Goal: Task Accomplishment & Management: Use online tool/utility

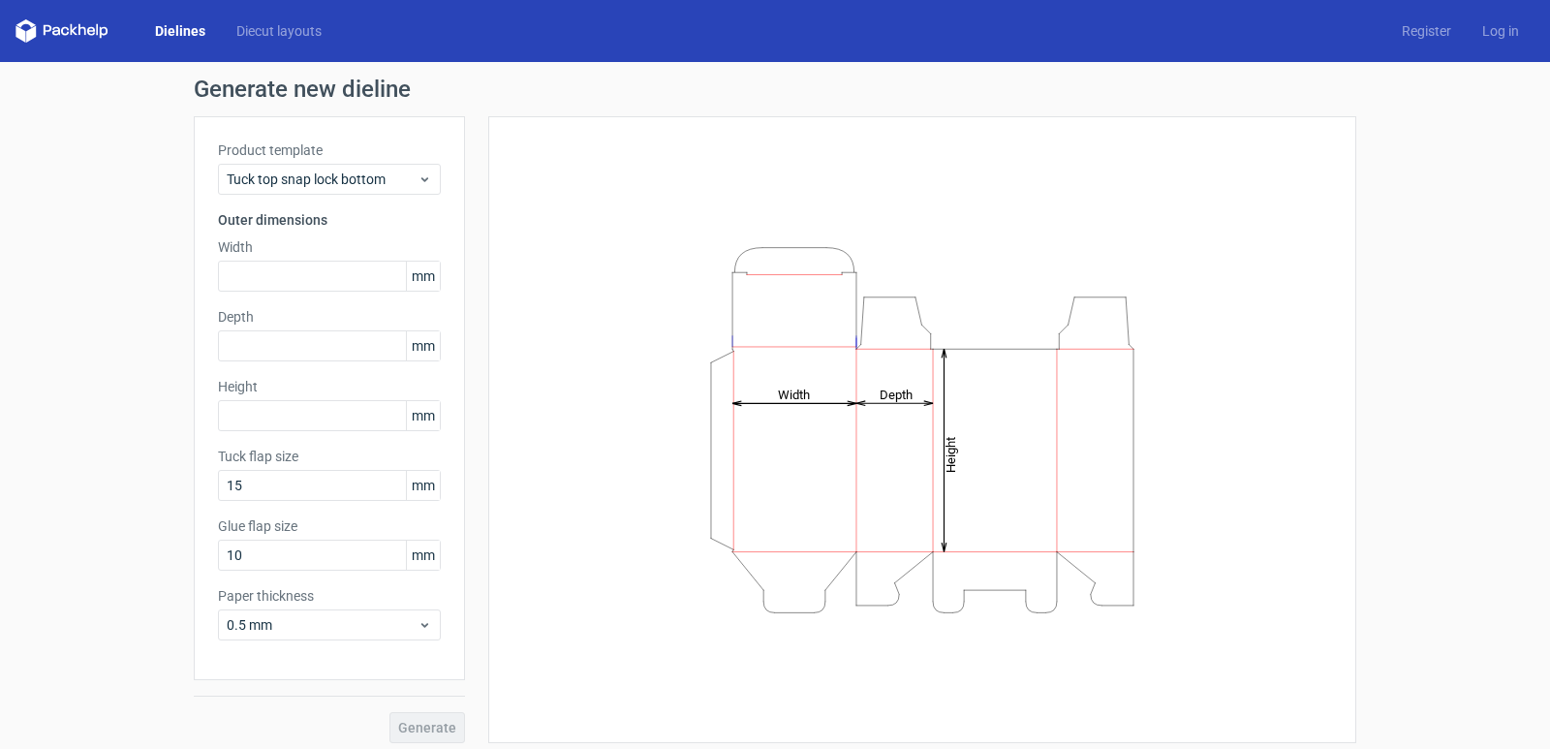
scroll to position [10, 0]
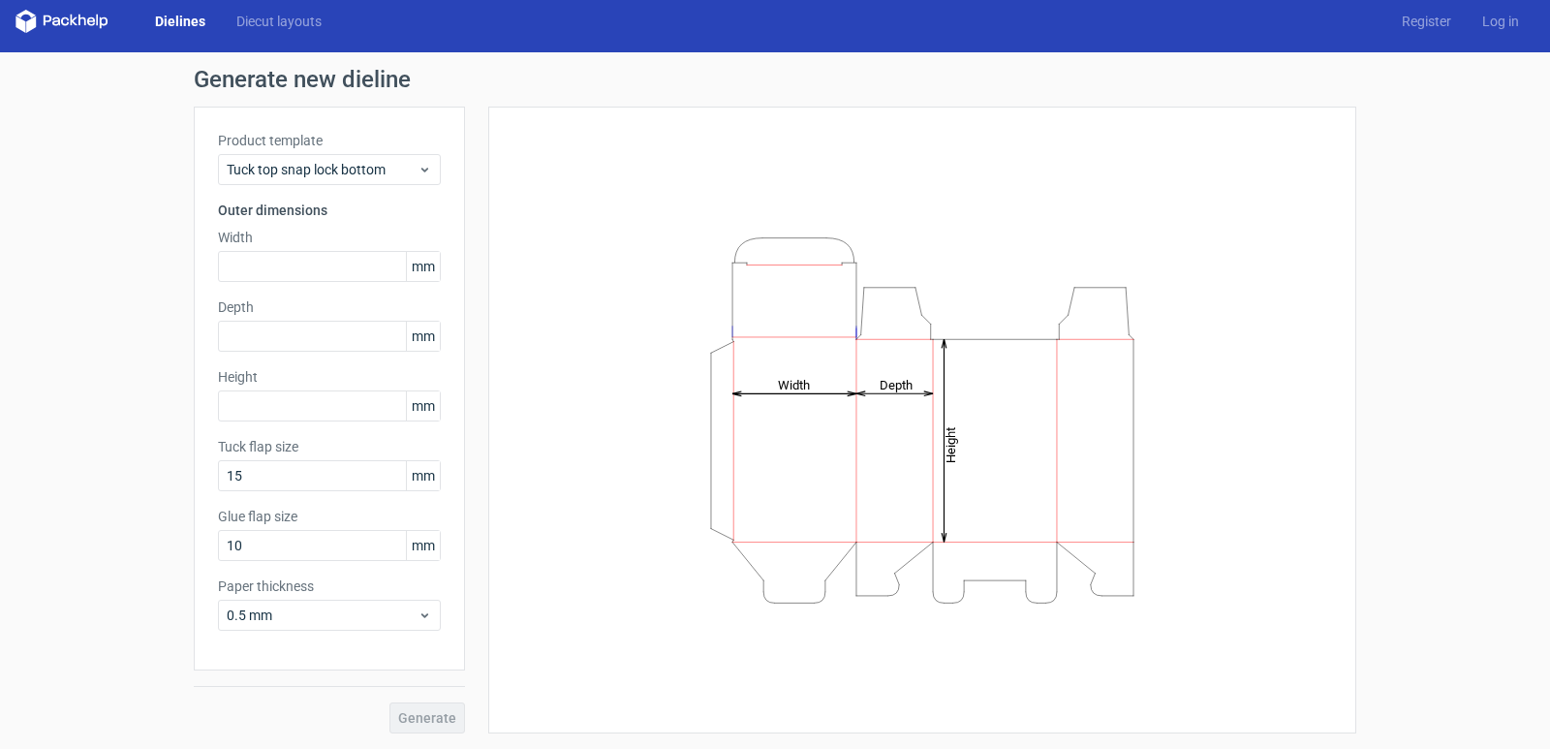
click at [173, 16] on link "Dielines" at bounding box center [180, 21] width 81 height 19
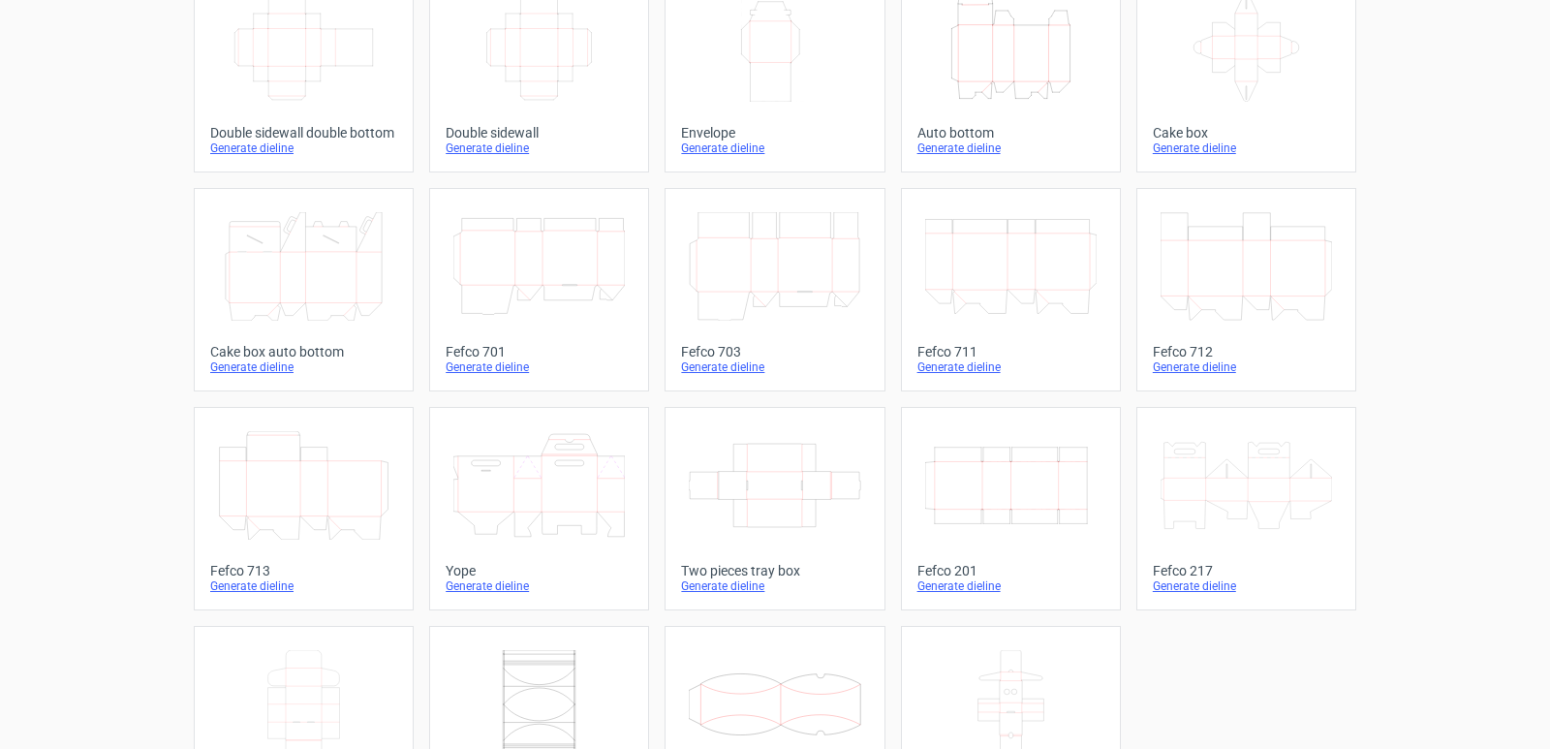
scroll to position [397, 0]
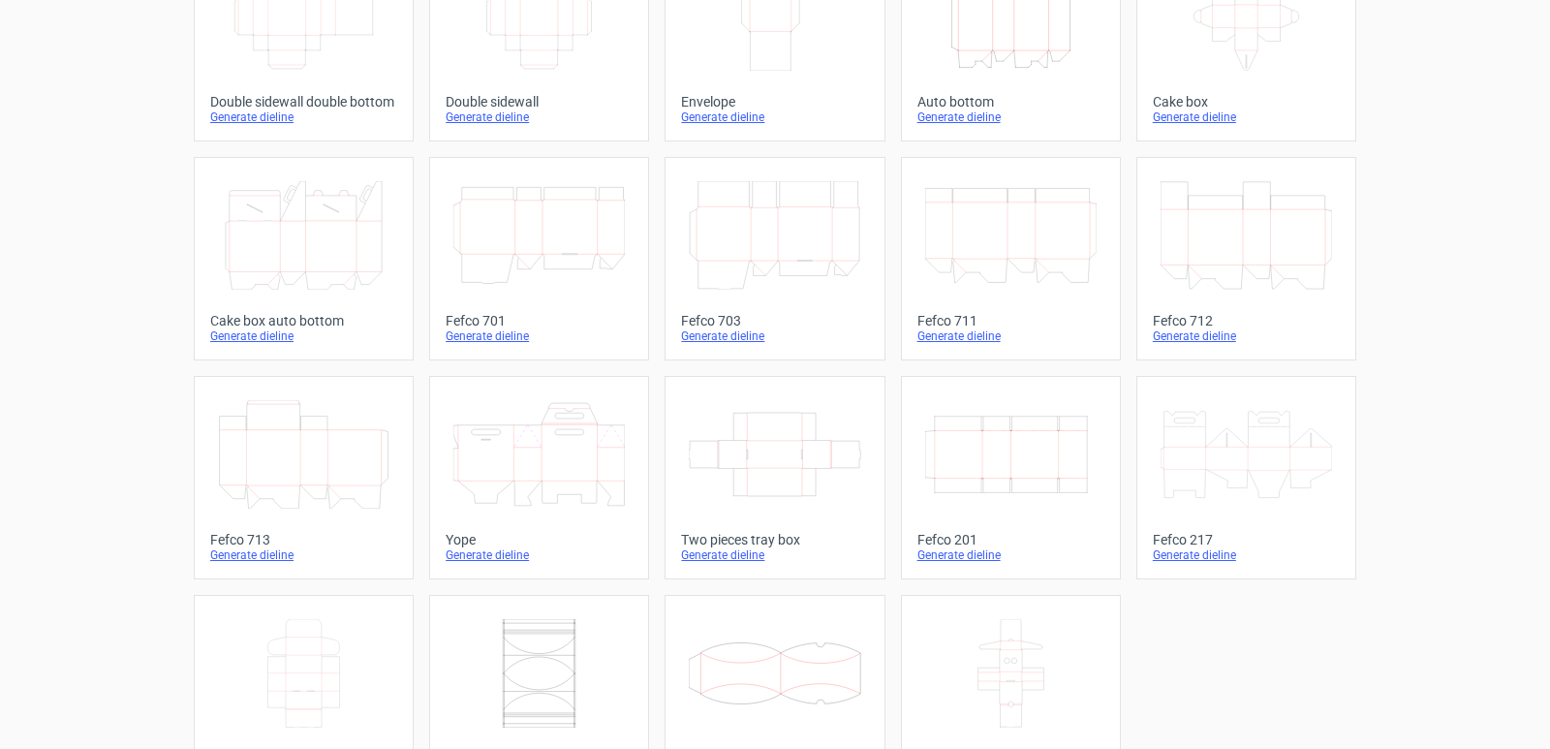
click at [981, 461] on icon "Width Depth Height" at bounding box center [1011, 454] width 172 height 109
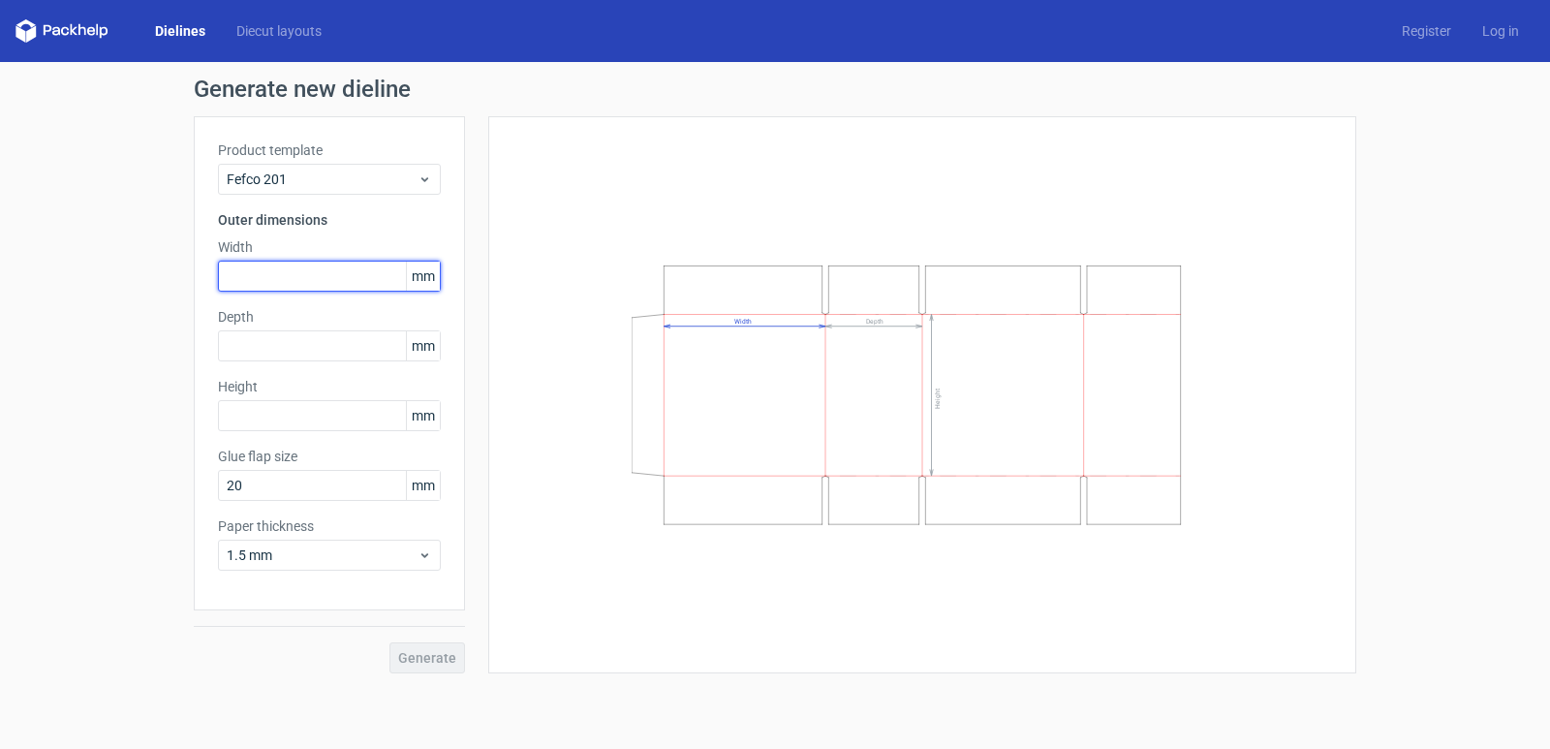
click at [274, 283] on input "text" at bounding box center [329, 276] width 223 height 31
type input "270"
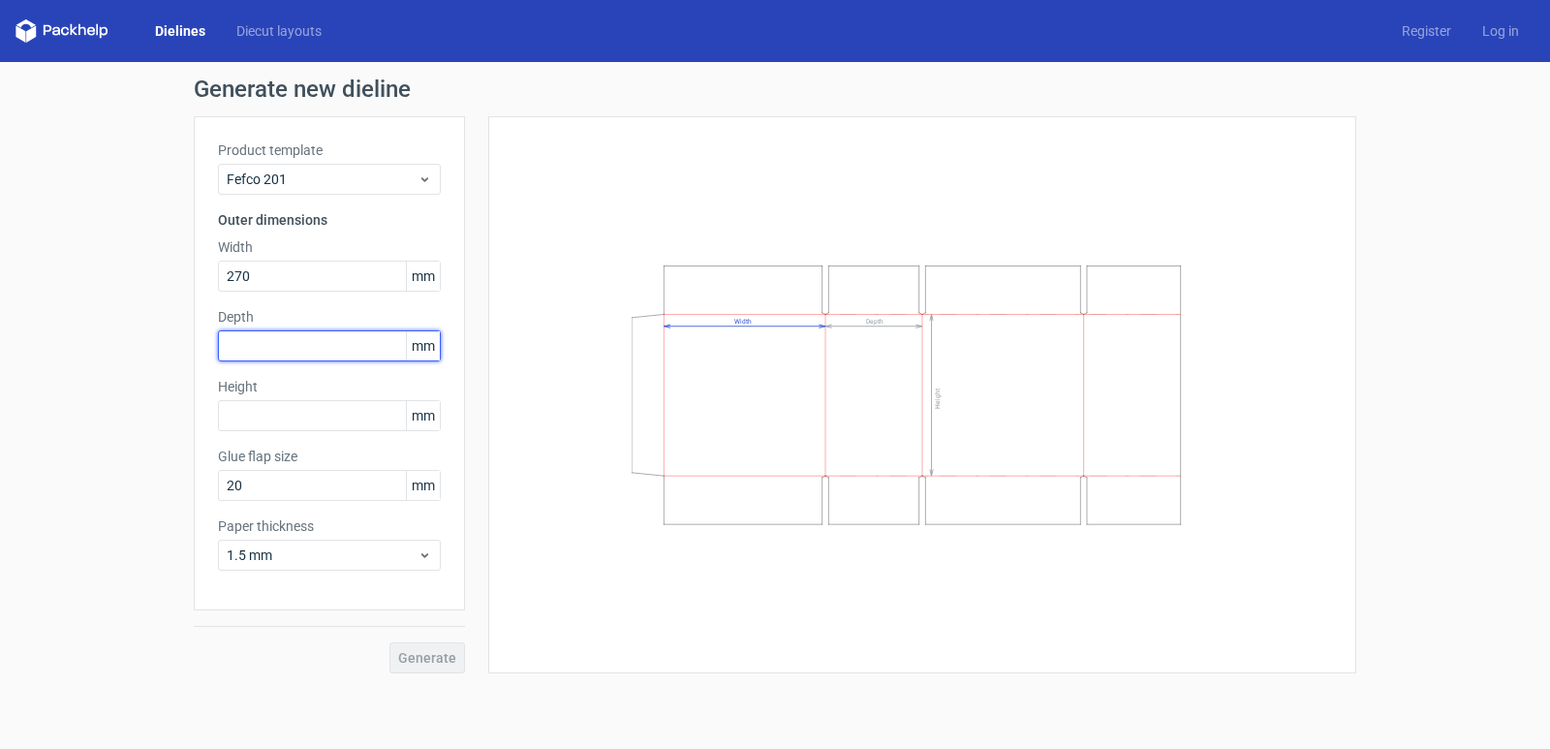
click at [256, 356] on input "text" at bounding box center [329, 345] width 223 height 31
type input "190"
click at [269, 420] on input "text" at bounding box center [329, 415] width 223 height 31
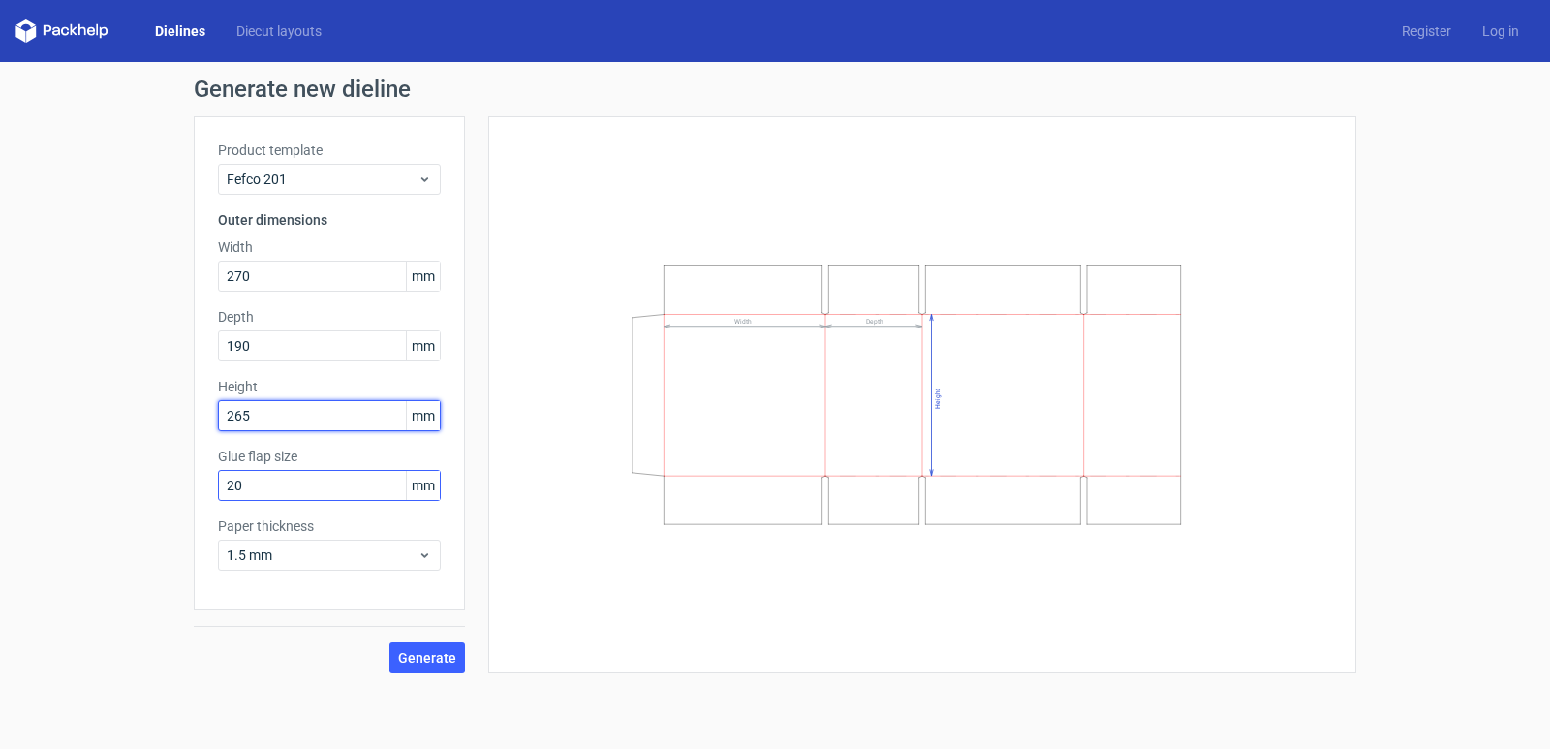
type input "265"
click at [250, 487] on input "20" at bounding box center [329, 485] width 223 height 31
click at [275, 426] on input "265" at bounding box center [329, 415] width 223 height 31
drag, startPoint x: 275, startPoint y: 484, endPoint x: 81, endPoint y: 532, distance: 199.5
click at [173, 515] on div "Generate new dieline Product template Fefco 201 Outer dimensions Width 270 mm D…" at bounding box center [775, 375] width 1550 height 627
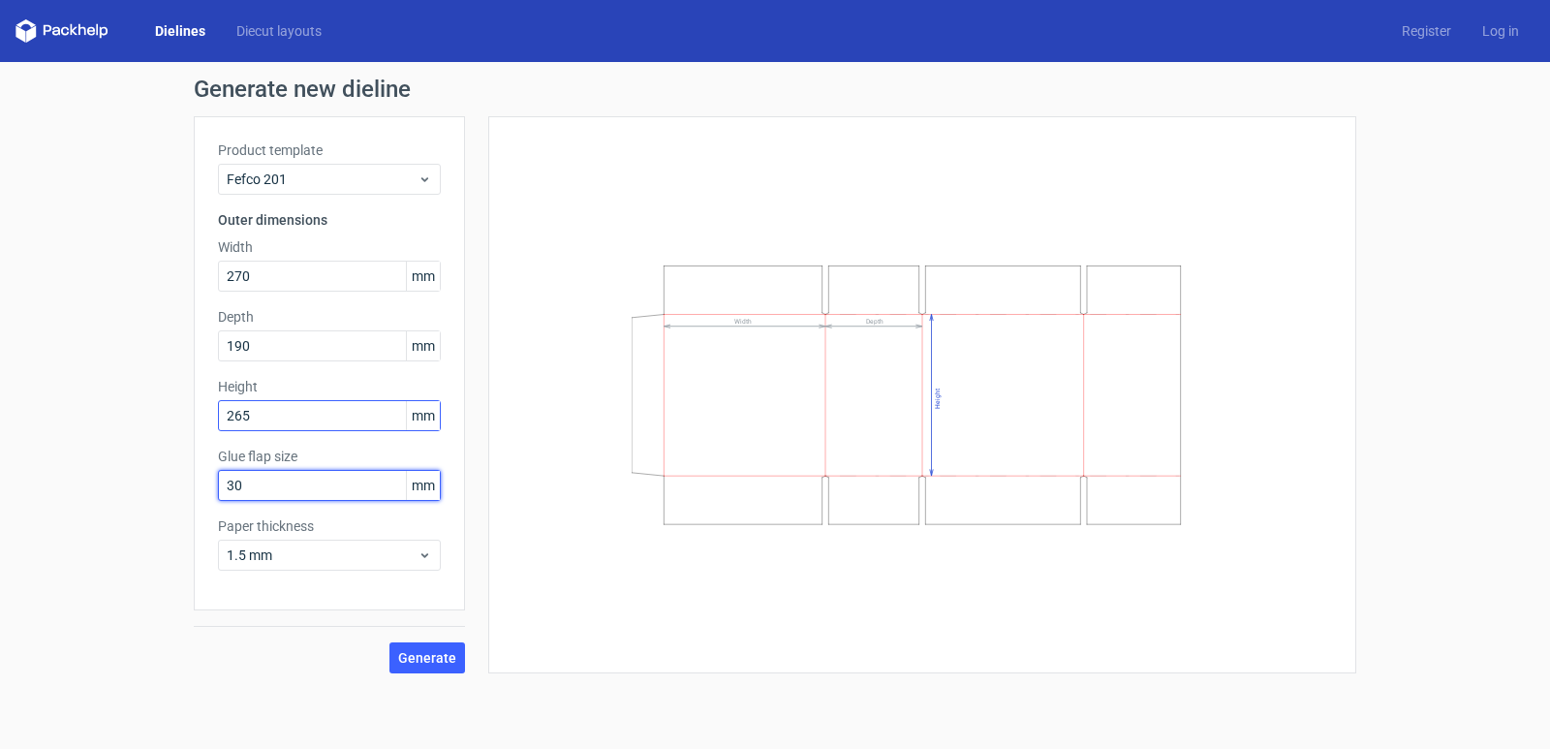
type input "30"
click at [271, 419] on input "265" at bounding box center [329, 415] width 223 height 31
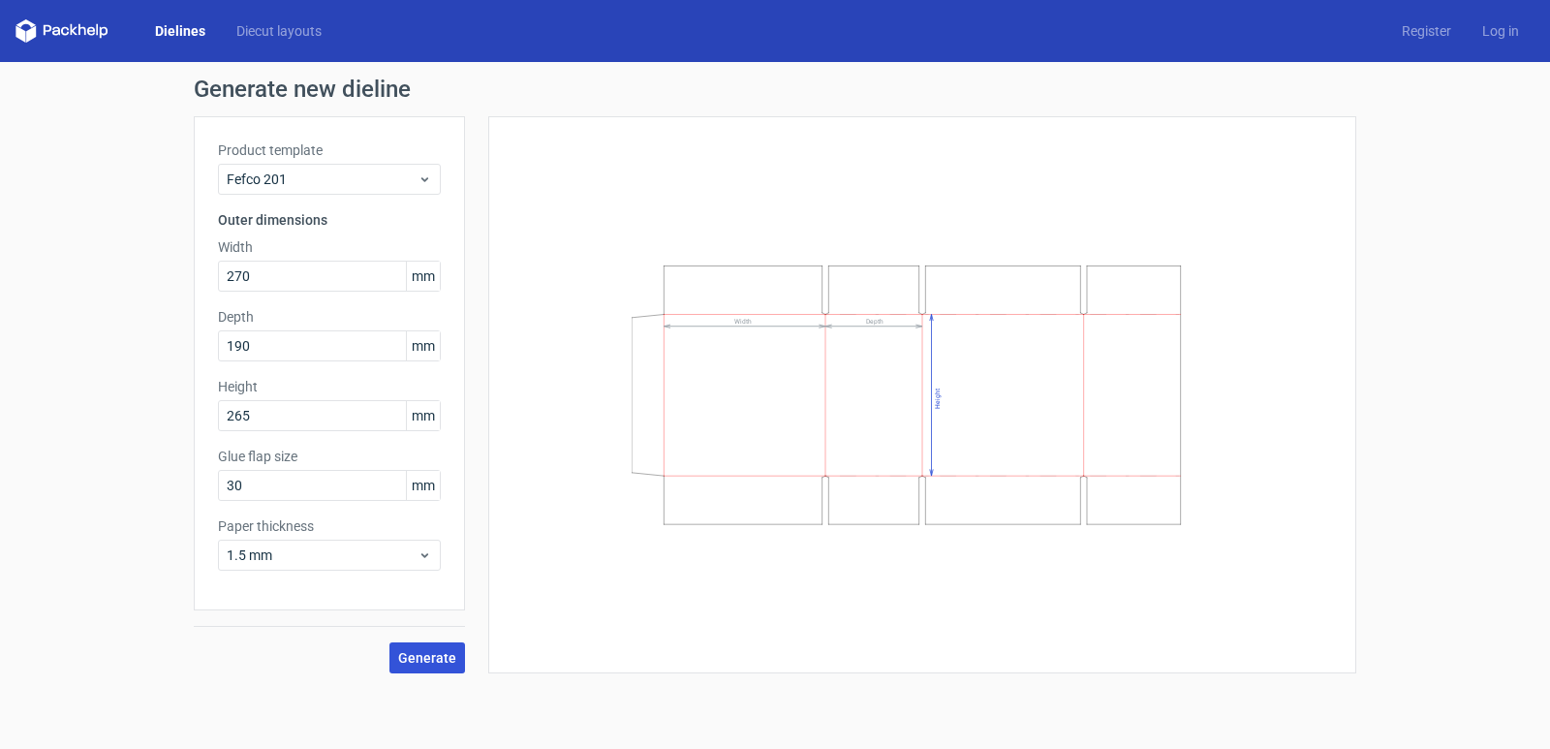
click at [432, 654] on span "Generate" at bounding box center [427, 658] width 58 height 14
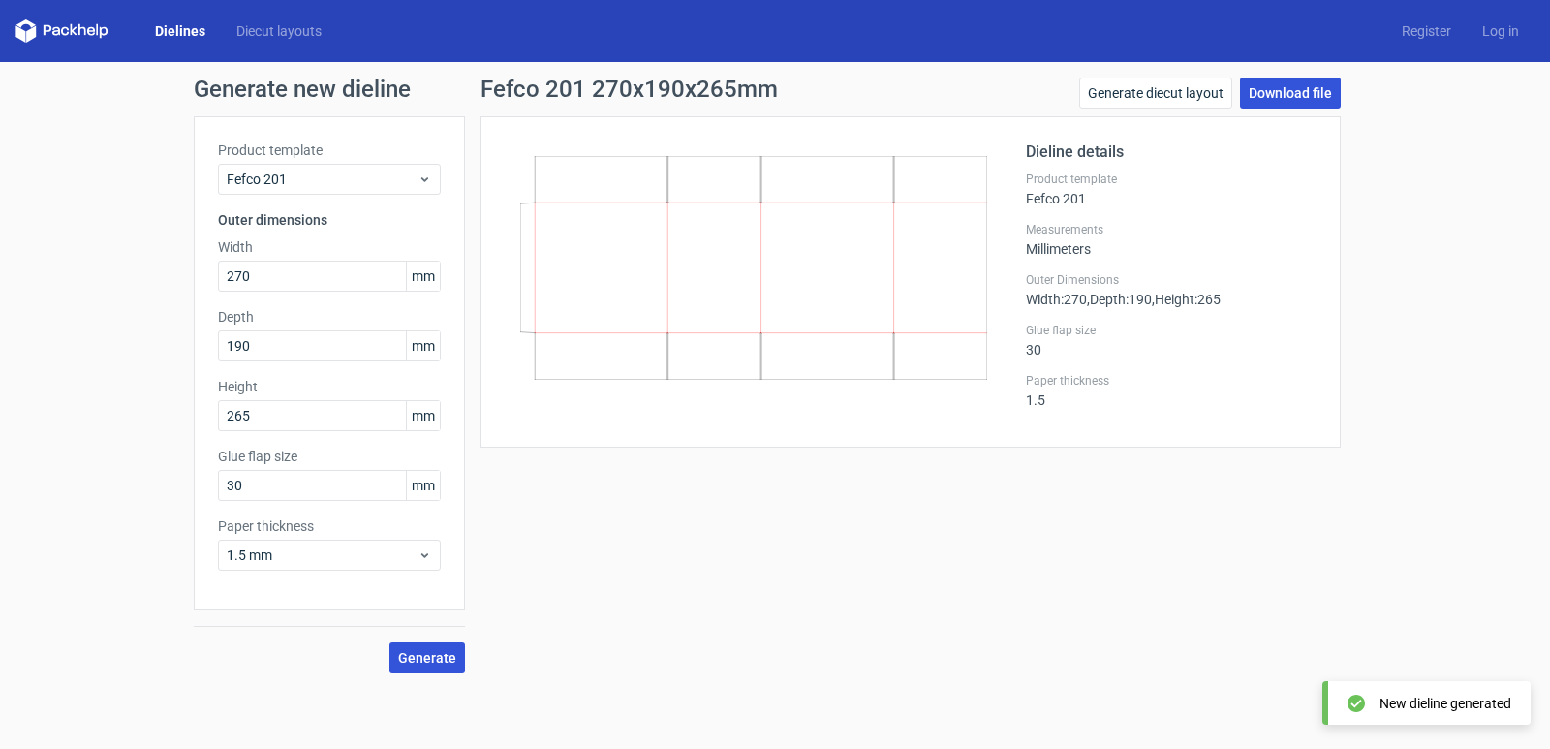
click at [1311, 100] on link "Download file" at bounding box center [1290, 93] width 101 height 31
